Goal: Find specific page/section: Find specific page/section

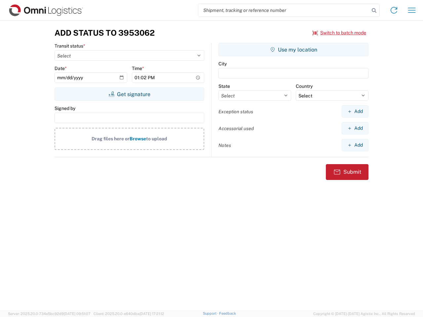
click at [284, 10] on input "search" at bounding box center [283, 10] width 171 height 13
click at [374, 11] on icon at bounding box center [374, 10] width 9 height 9
click at [394, 10] on icon at bounding box center [394, 10] width 11 height 11
click at [412, 10] on icon "button" at bounding box center [412, 10] width 8 height 5
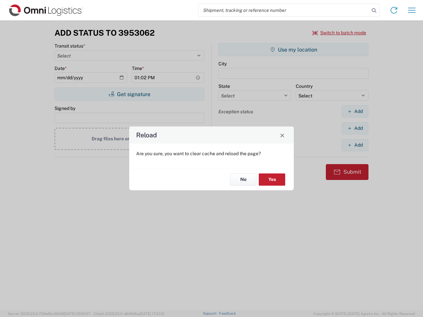
click at [129, 94] on div "Reload Are you sure, you want to clear cache and reload the page? No Yes" at bounding box center [211, 158] width 423 height 317
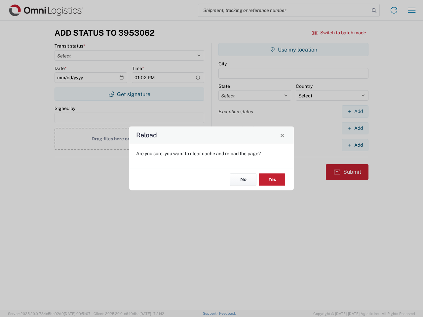
click at [294, 50] on div "Reload Are you sure, you want to clear cache and reload the page? No Yes" at bounding box center [211, 158] width 423 height 317
click at [355, 111] on div "Reload Are you sure, you want to clear cache and reload the page? No Yes" at bounding box center [211, 158] width 423 height 317
click at [355, 128] on div "Reload Are you sure, you want to clear cache and reload the page? No Yes" at bounding box center [211, 158] width 423 height 317
click at [355, 145] on div "Reload Are you sure, you want to clear cache and reload the page? No Yes" at bounding box center [211, 158] width 423 height 317
